Goal: Transaction & Acquisition: Purchase product/service

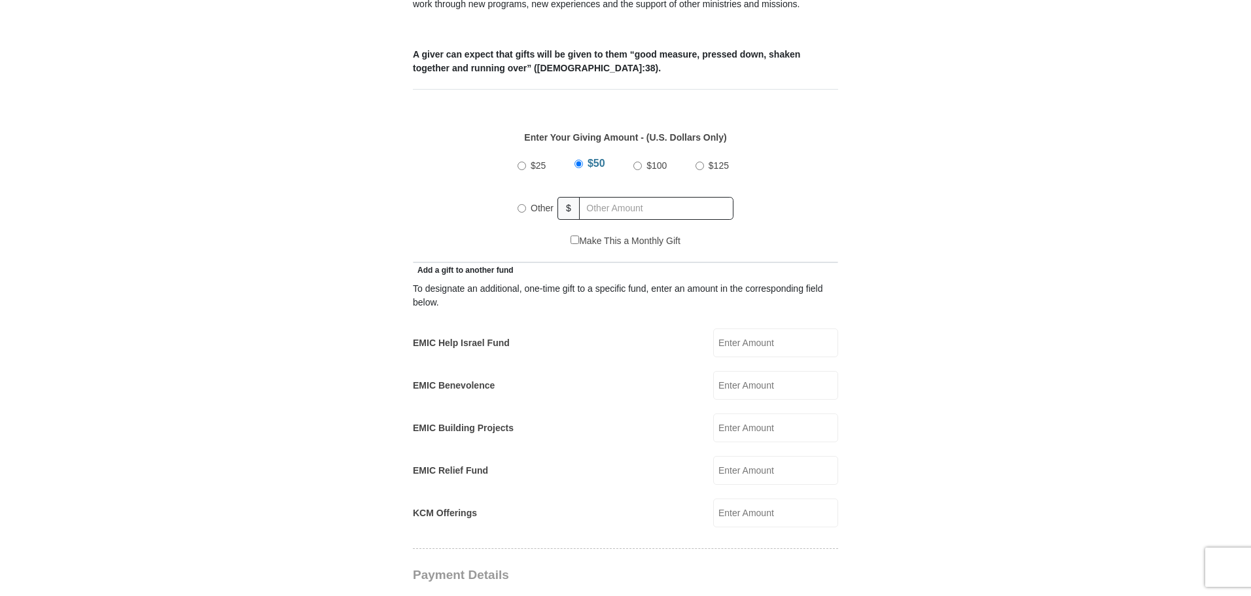
scroll to position [523, 0]
click at [522, 162] on input "$25" at bounding box center [521, 166] width 9 height 9
radio input "true"
click at [741, 329] on input "EMIC Help Israel Fund" at bounding box center [775, 343] width 125 height 29
type input "25.00"
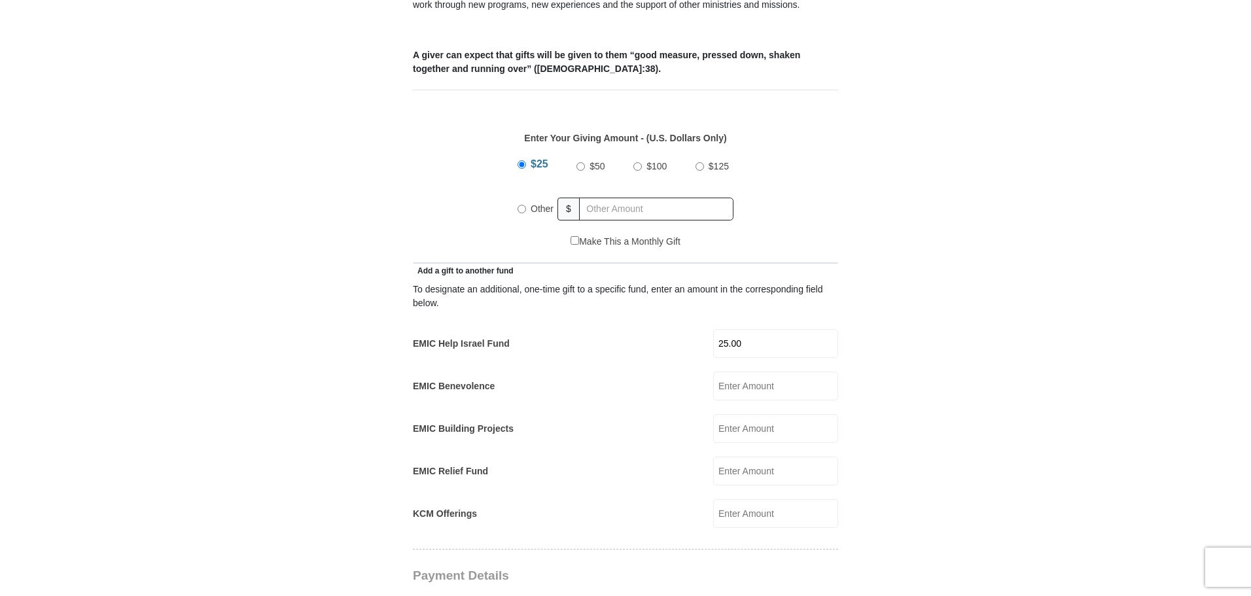
click at [519, 205] on input "Other" at bounding box center [521, 209] width 9 height 9
radio input "true"
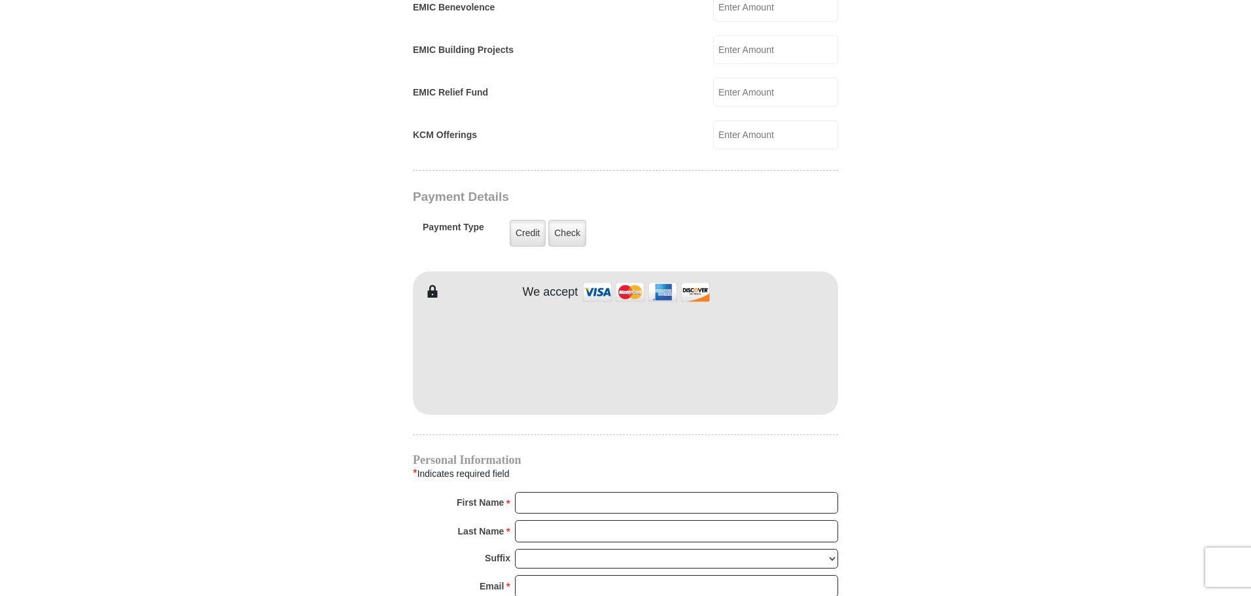
scroll to position [916, 0]
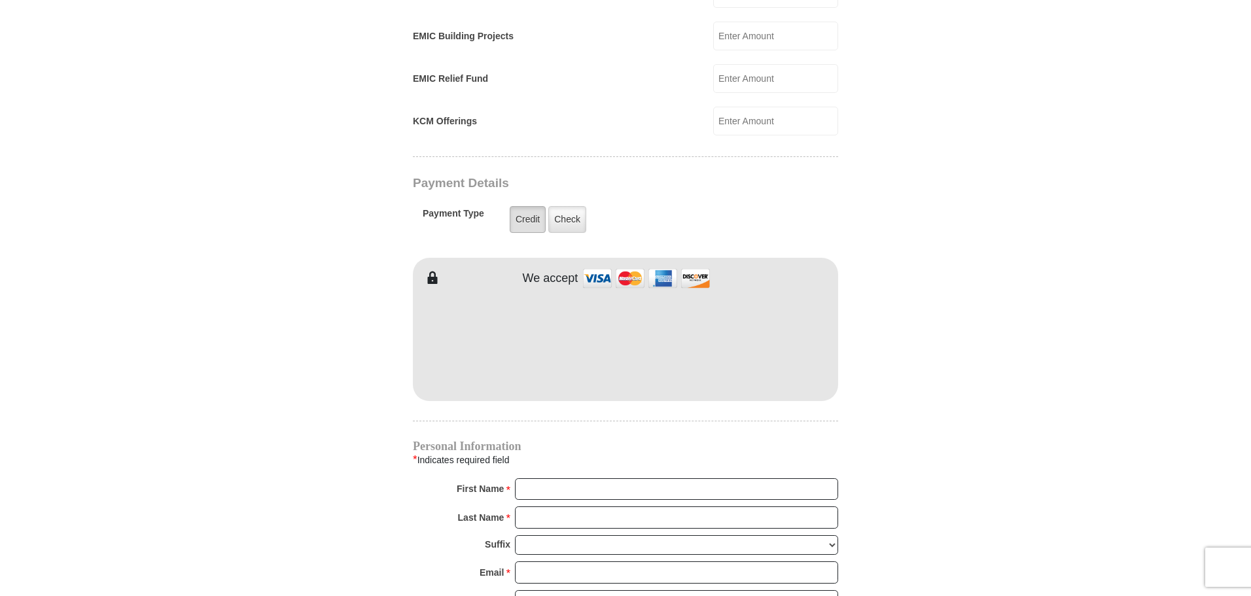
click at [521, 211] on label "Credit" at bounding box center [528, 219] width 36 height 27
click at [0, 0] on input "Credit" at bounding box center [0, 0] width 0 height 0
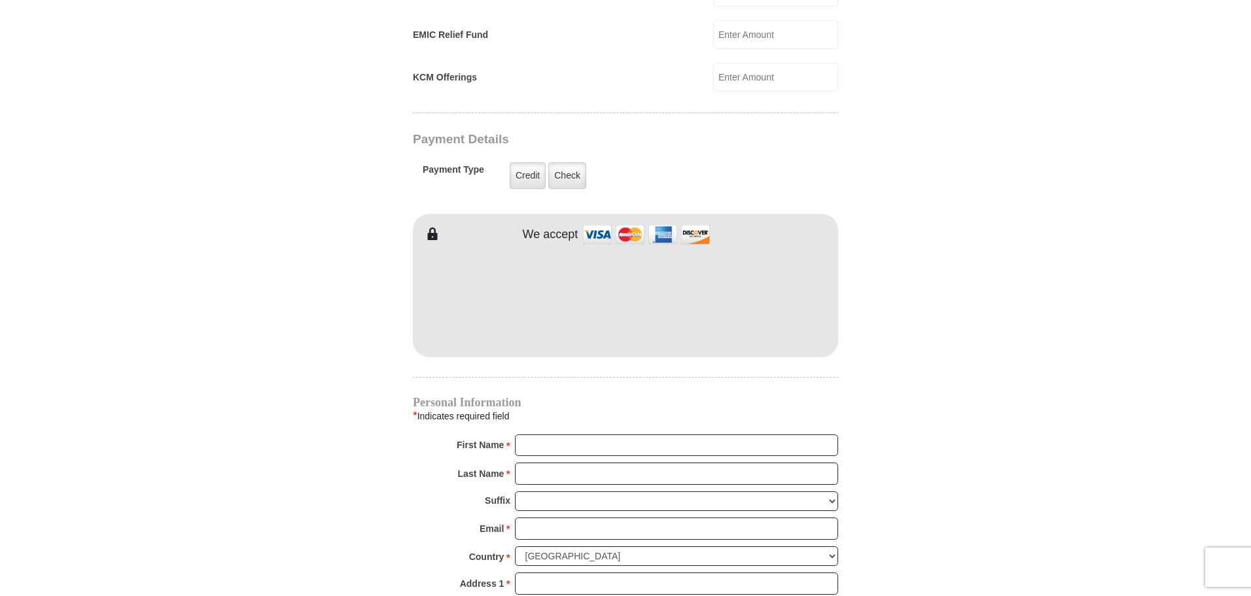
scroll to position [1047, 0]
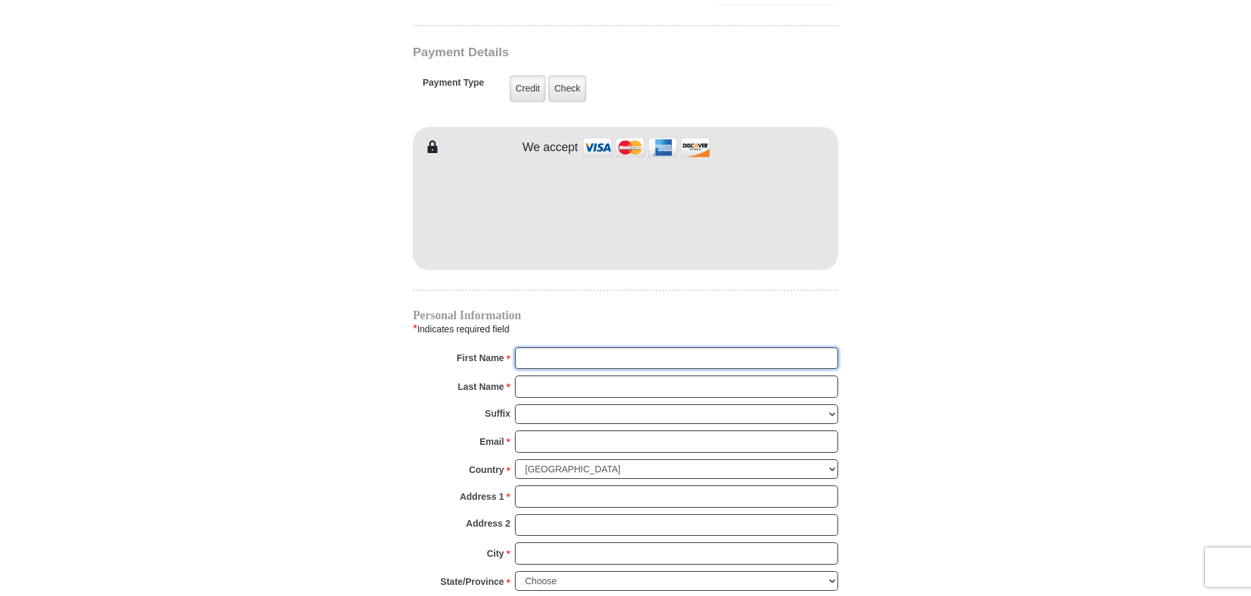
click at [531, 347] on input "First Name *" at bounding box center [676, 358] width 323 height 22
type input "[PERSON_NAME]"
click at [532, 375] on input "Last Name *" at bounding box center [676, 386] width 323 height 22
type input "[PERSON_NAME]"
click at [531, 430] on input "Email *" at bounding box center [676, 441] width 323 height 22
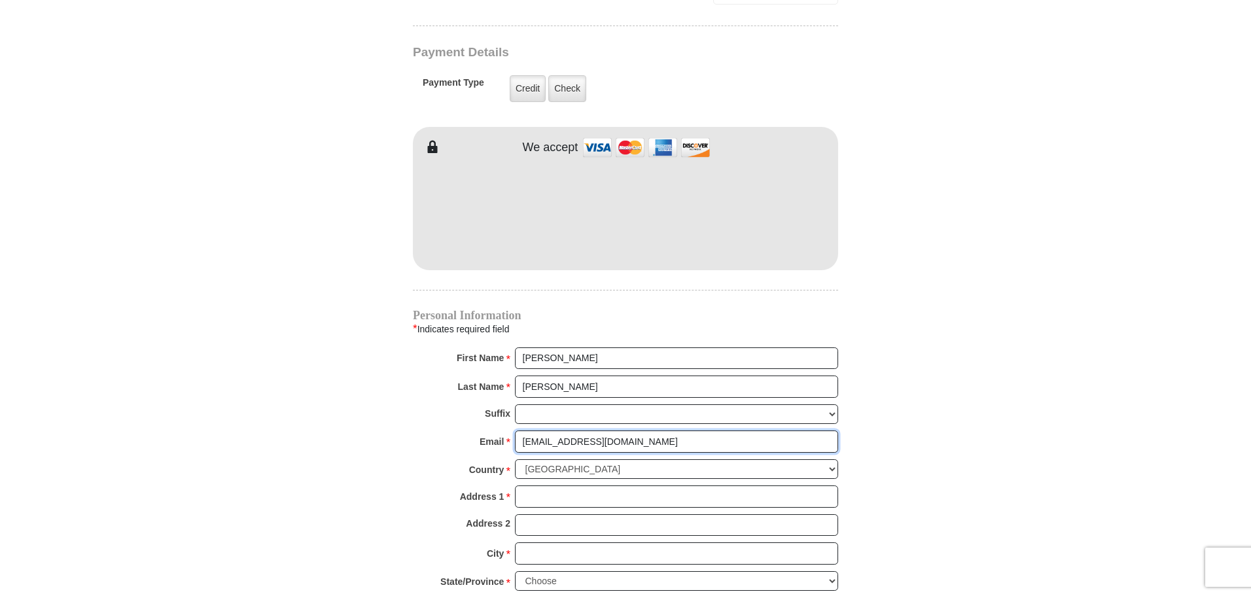
type input "[EMAIL_ADDRESS][DOMAIN_NAME]"
click at [531, 485] on input "Address 1 *" at bounding box center [676, 496] width 323 height 22
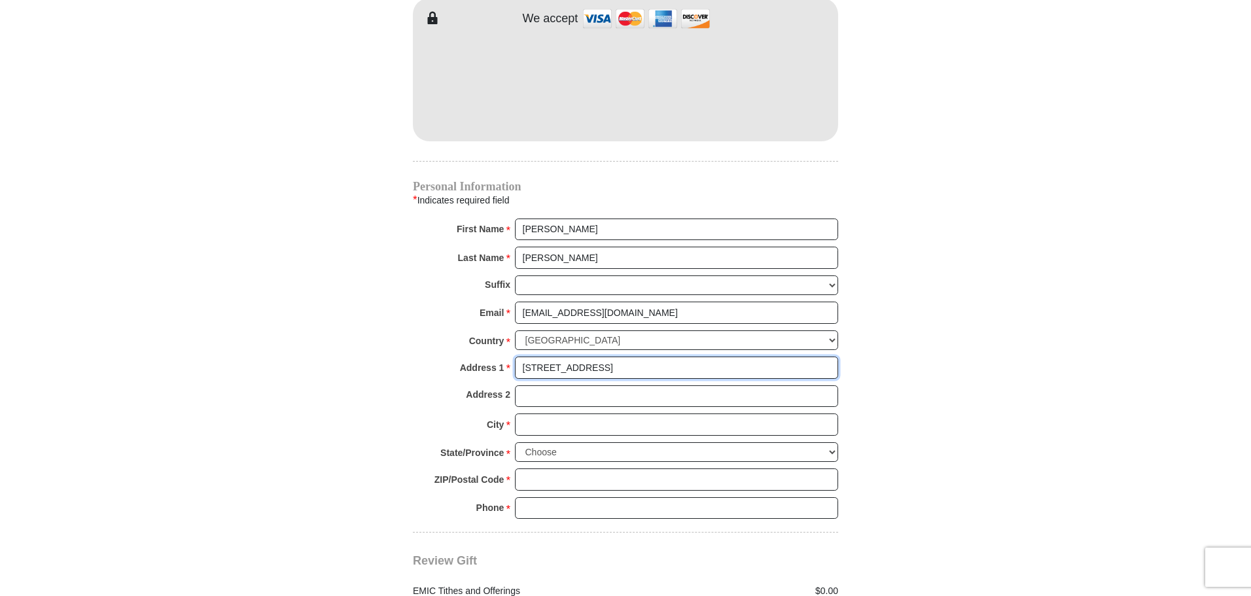
scroll to position [1177, 0]
type input "[STREET_ADDRESS]"
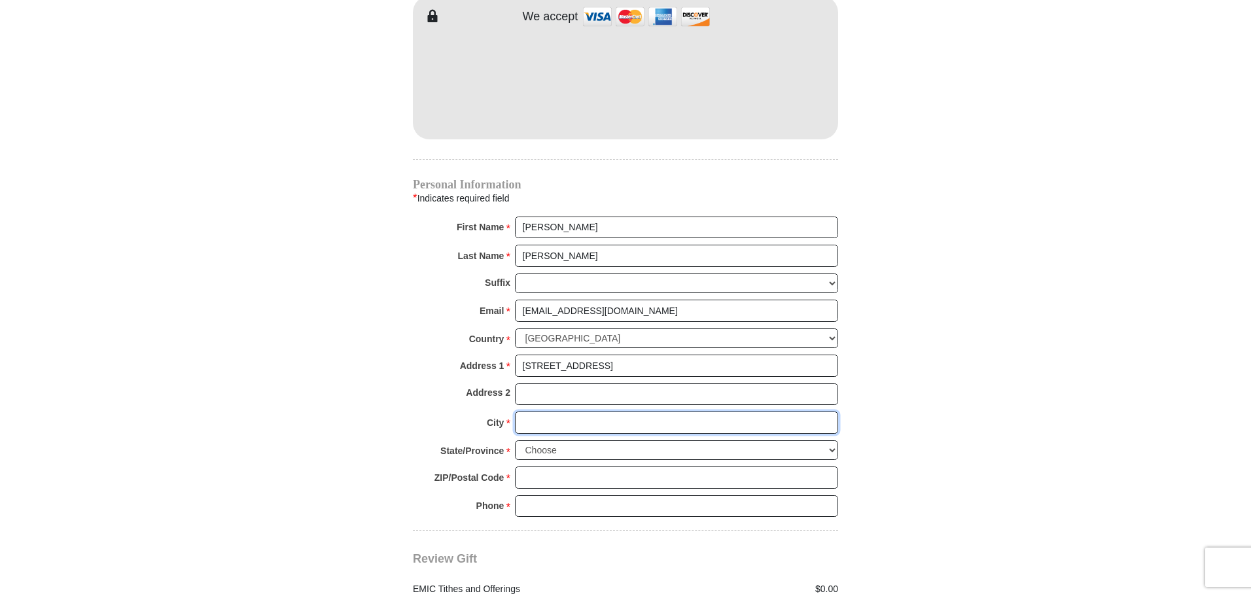
click at [549, 411] on input "City *" at bounding box center [676, 422] width 323 height 22
type input "saint marys"
click at [831, 440] on select "Choose [US_STATE] [US_STATE] [US_STATE] [US_STATE] [US_STATE] Armed Forces Amer…" at bounding box center [676, 450] width 323 height 20
select select "OH"
click at [515, 440] on select "Choose [US_STATE] [US_STATE] [US_STATE] [US_STATE] [US_STATE] Armed Forces Amer…" at bounding box center [676, 450] width 323 height 20
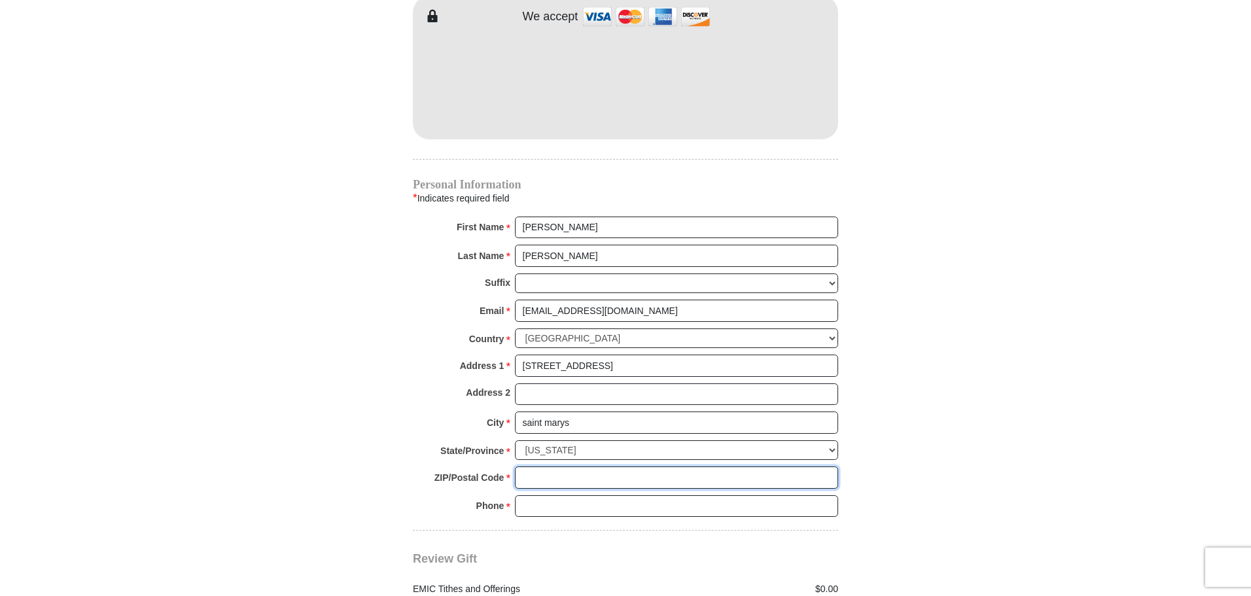
click at [565, 466] on input "ZIP/Postal Code *" at bounding box center [676, 477] width 323 height 22
type input "45885"
click at [558, 495] on input "Phone * *" at bounding box center [676, 506] width 323 height 22
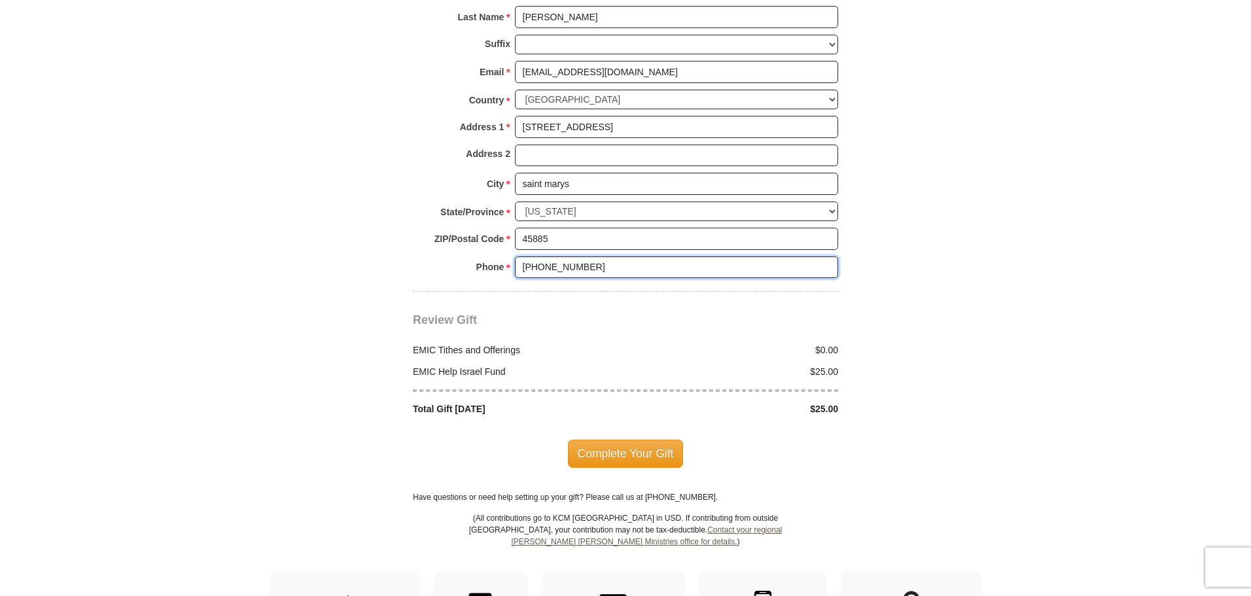
scroll to position [1439, 0]
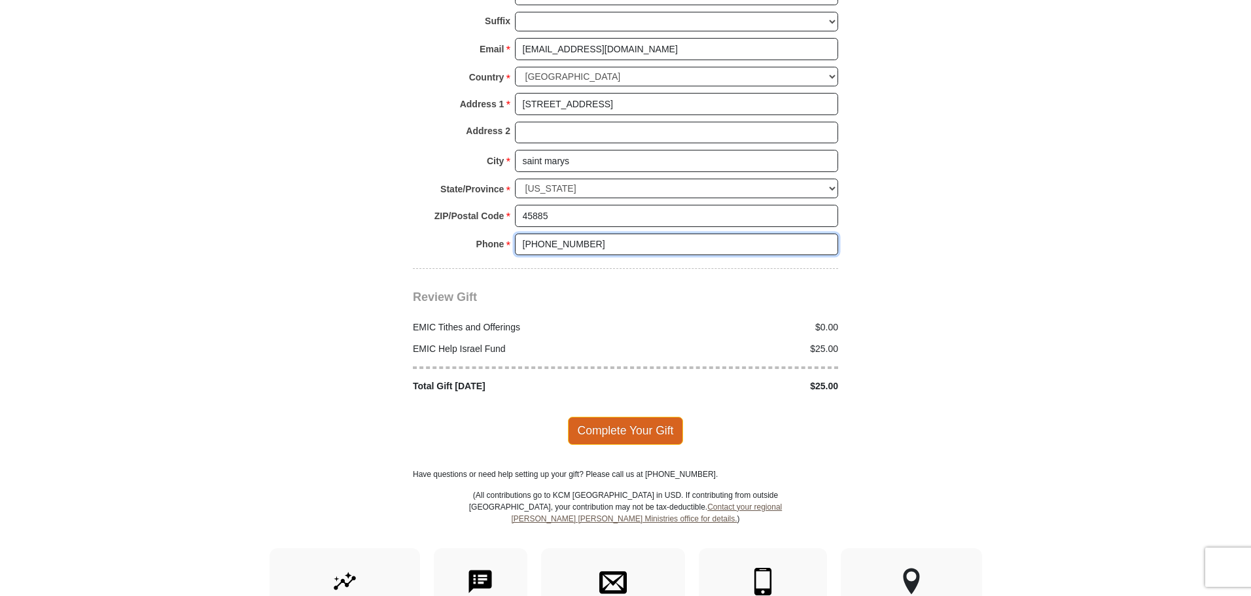
type input "[PHONE_NUMBER]"
click at [633, 417] on span "Complete Your Gift" at bounding box center [626, 430] width 116 height 27
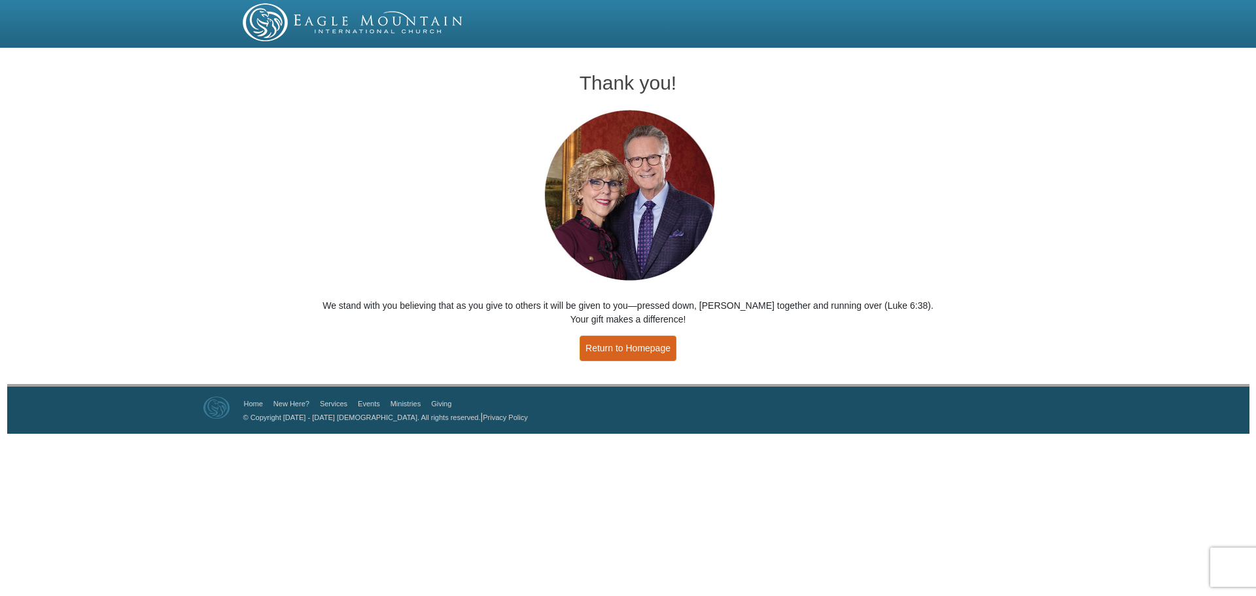
click at [626, 348] on link "Return to Homepage" at bounding box center [628, 349] width 97 height 26
